Goal: Information Seeking & Learning: Check status

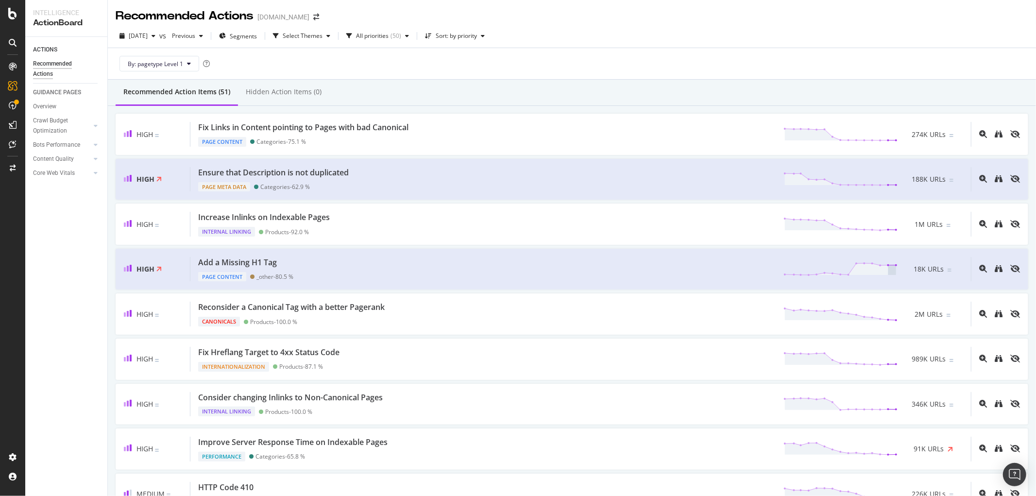
click at [555, 57] on div "By: pagetype Level 1" at bounding box center [572, 63] width 913 height 31
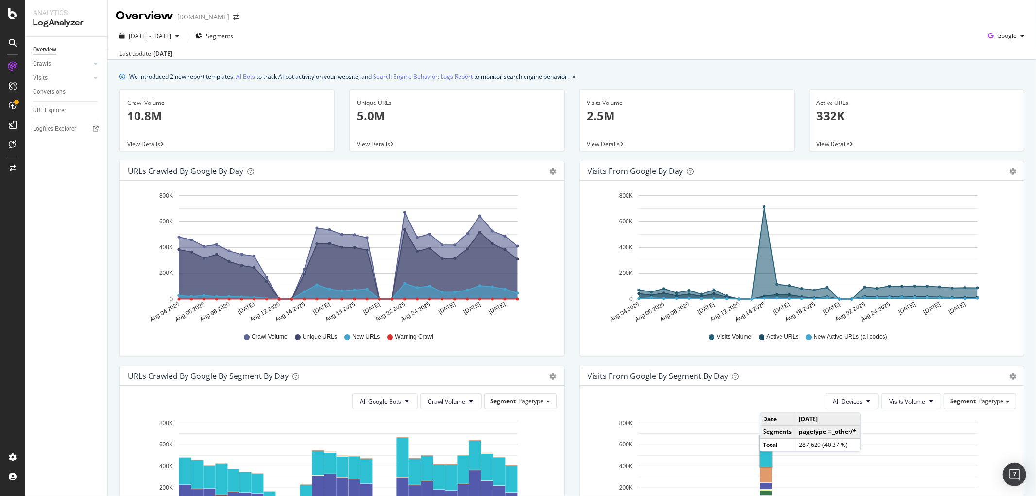
click at [392, 26] on div "2025 Aug. 4th - Aug. 31st Segments Google Last update Sep. 03, 2025" at bounding box center [572, 41] width 928 height 35
